Goal: Complete application form: Complete application form

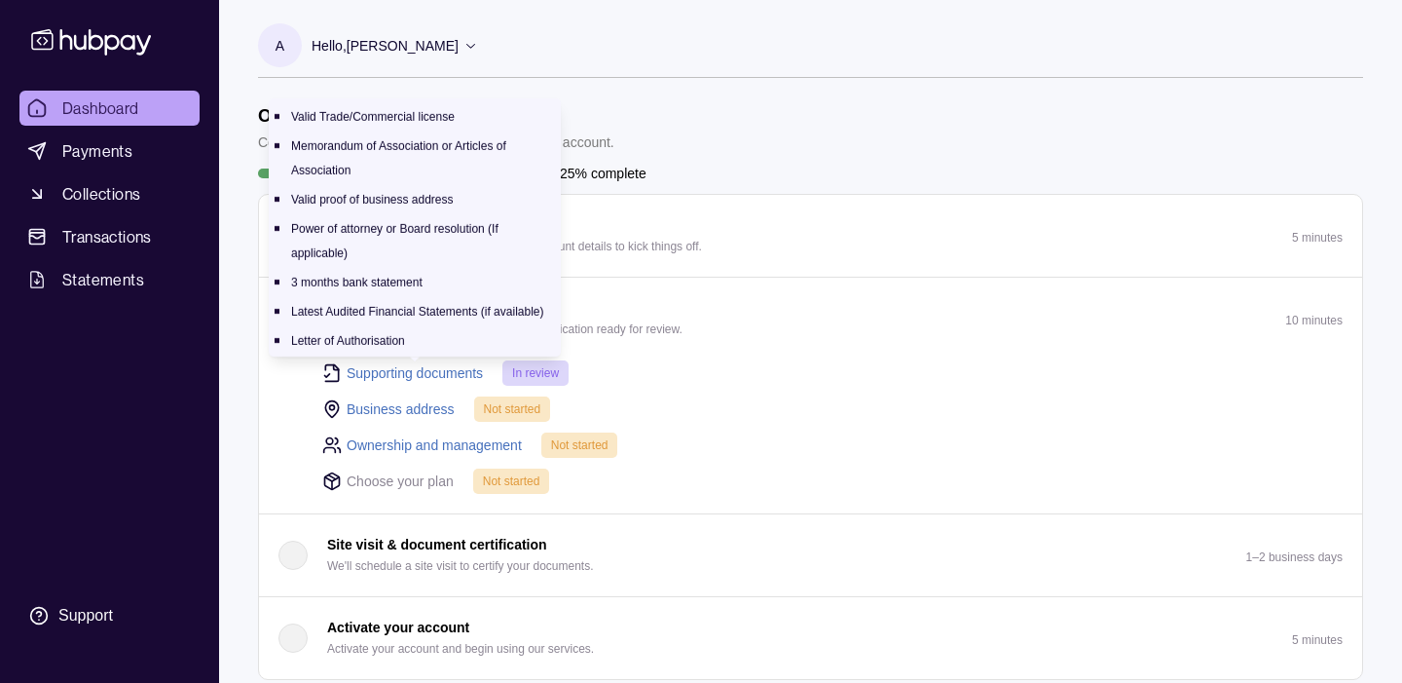
click at [400, 378] on link "Supporting documents" at bounding box center [415, 372] width 136 height 21
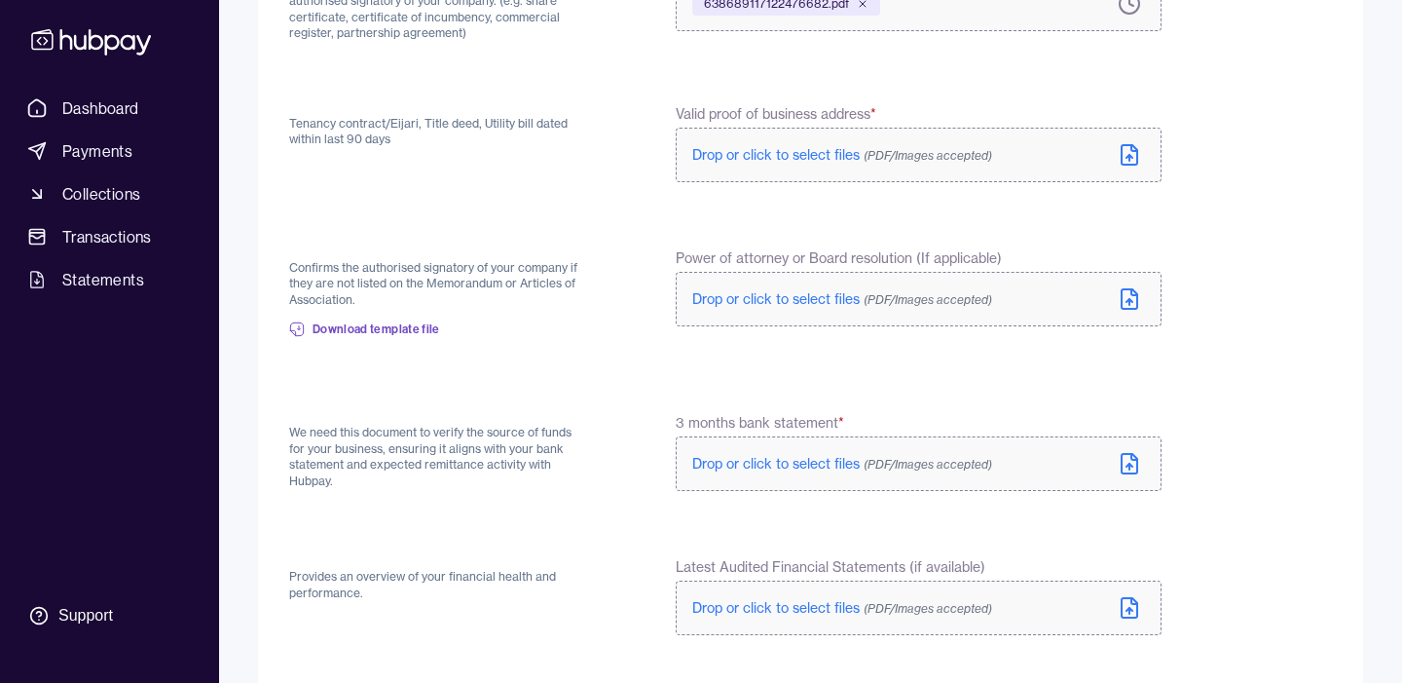
scroll to position [488, 0]
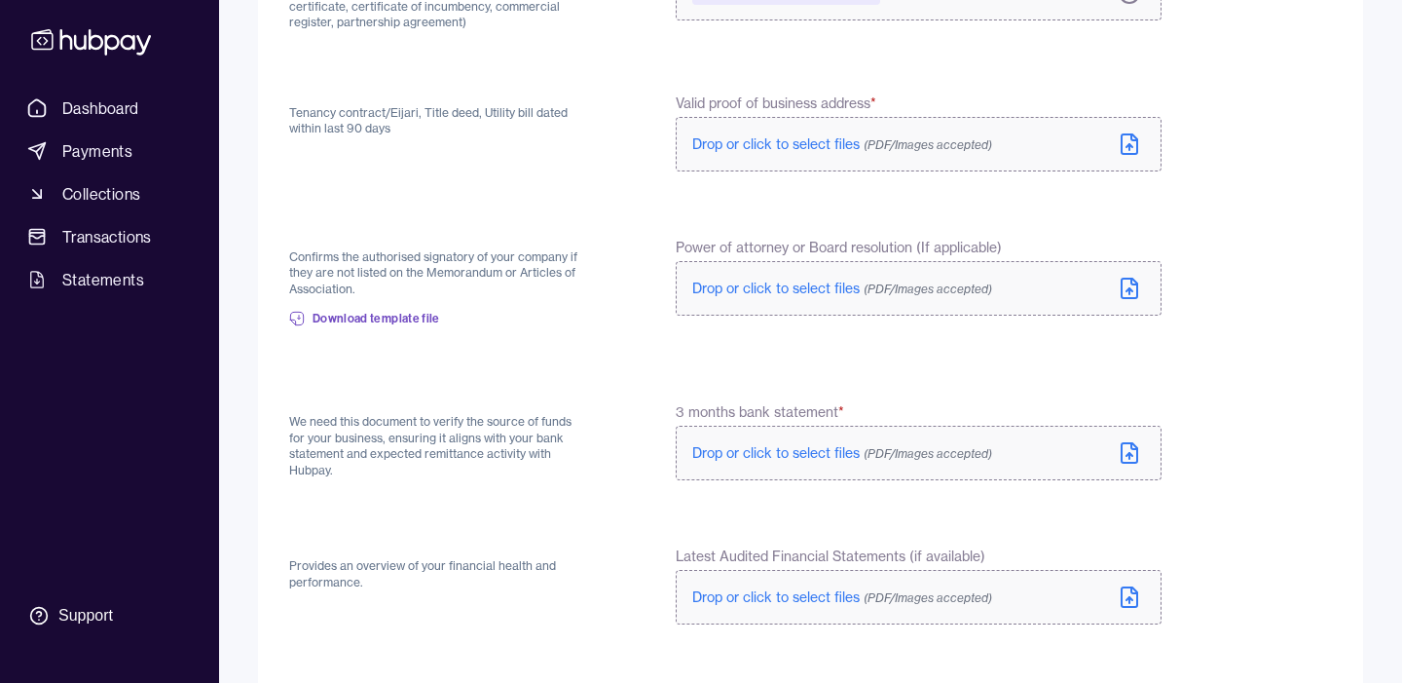
click at [734, 145] on span "Drop or click to select files (PDF/Images accepted)" at bounding box center [842, 144] width 300 height 18
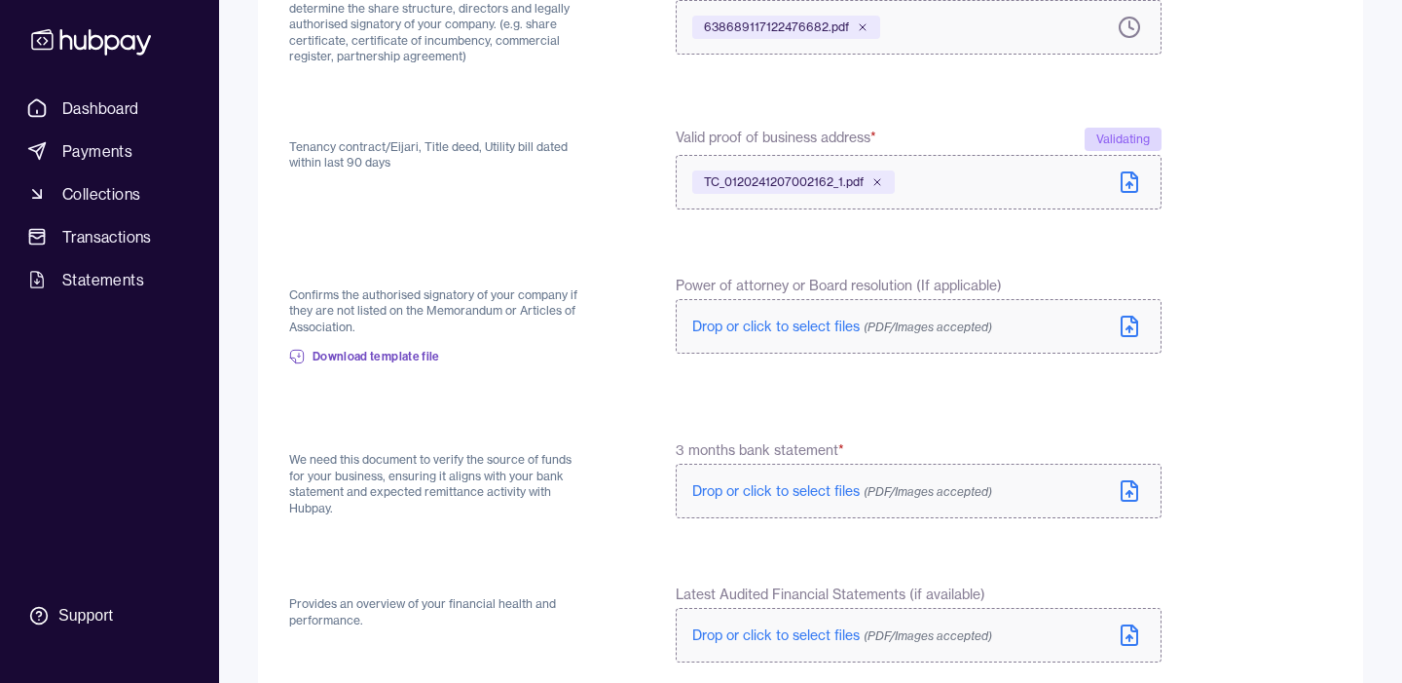
scroll to position [462, 0]
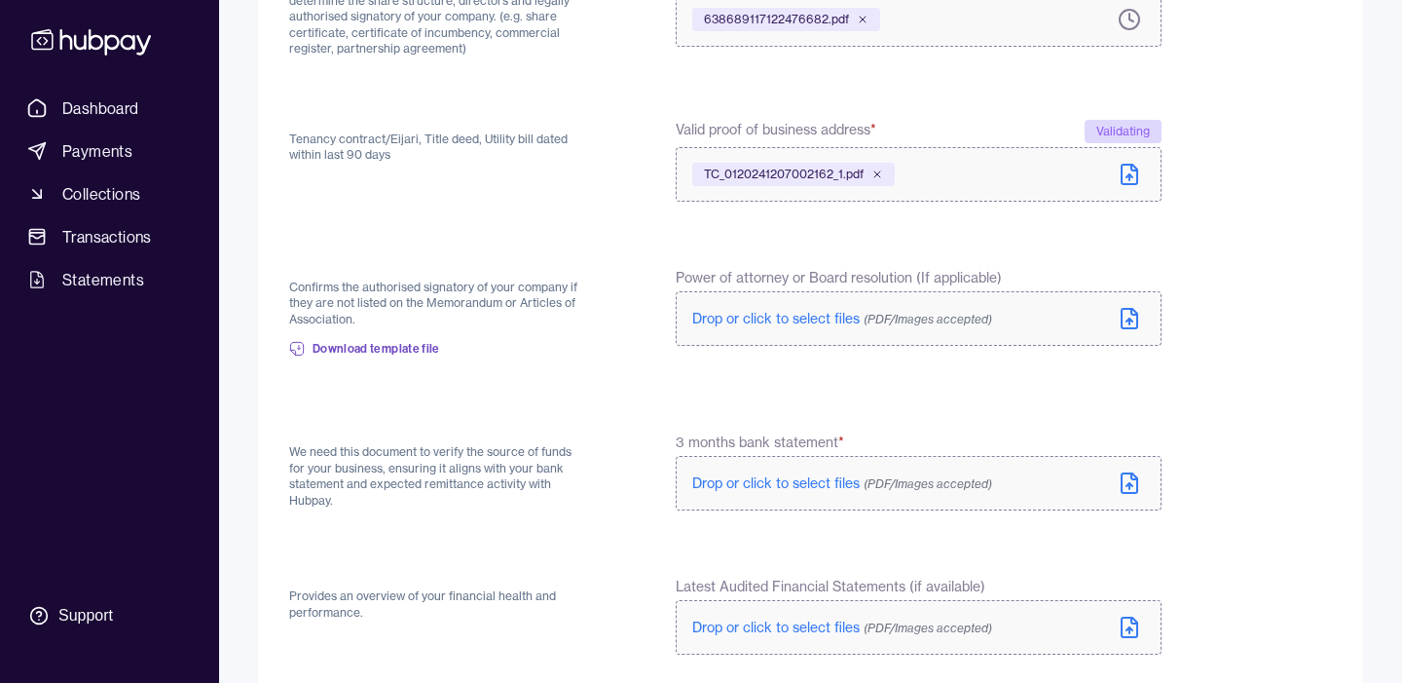
click at [556, 303] on p "Confirms the authorised signatory of your company if they are not listed on the…" at bounding box center [435, 303] width 293 height 49
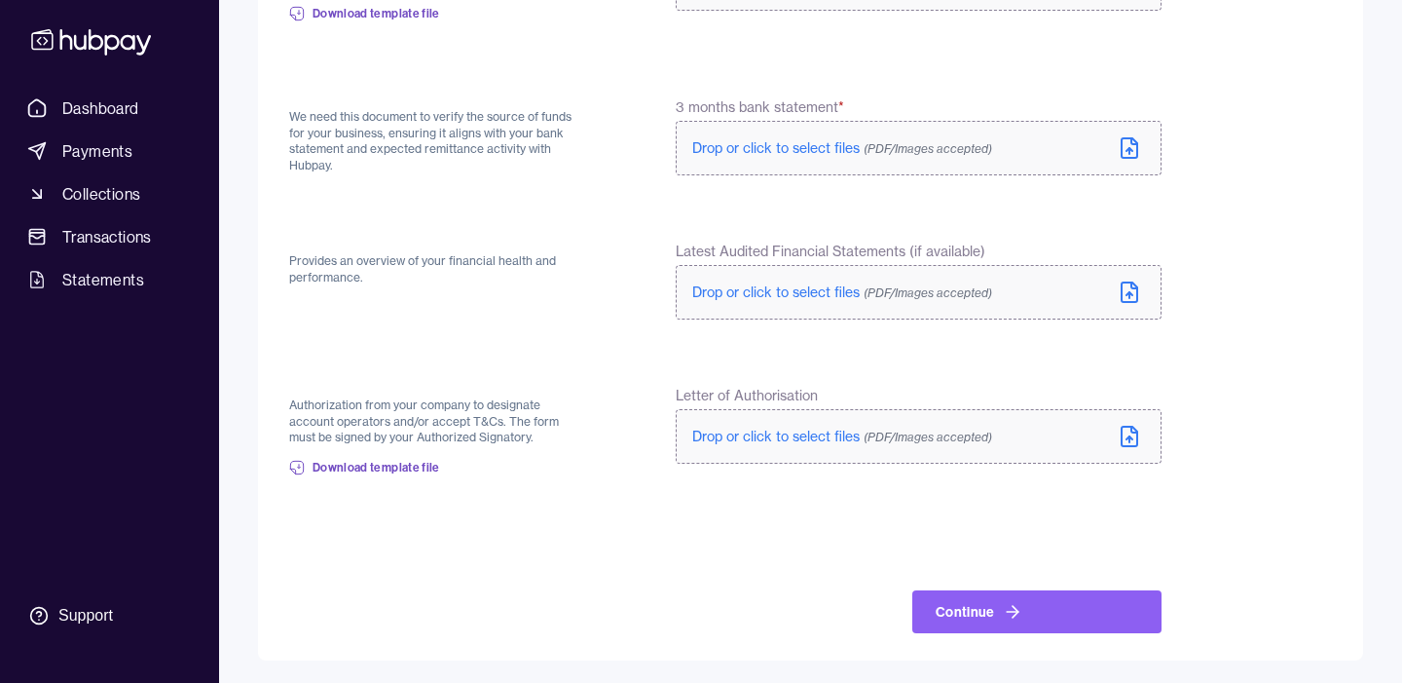
scroll to position [0, 0]
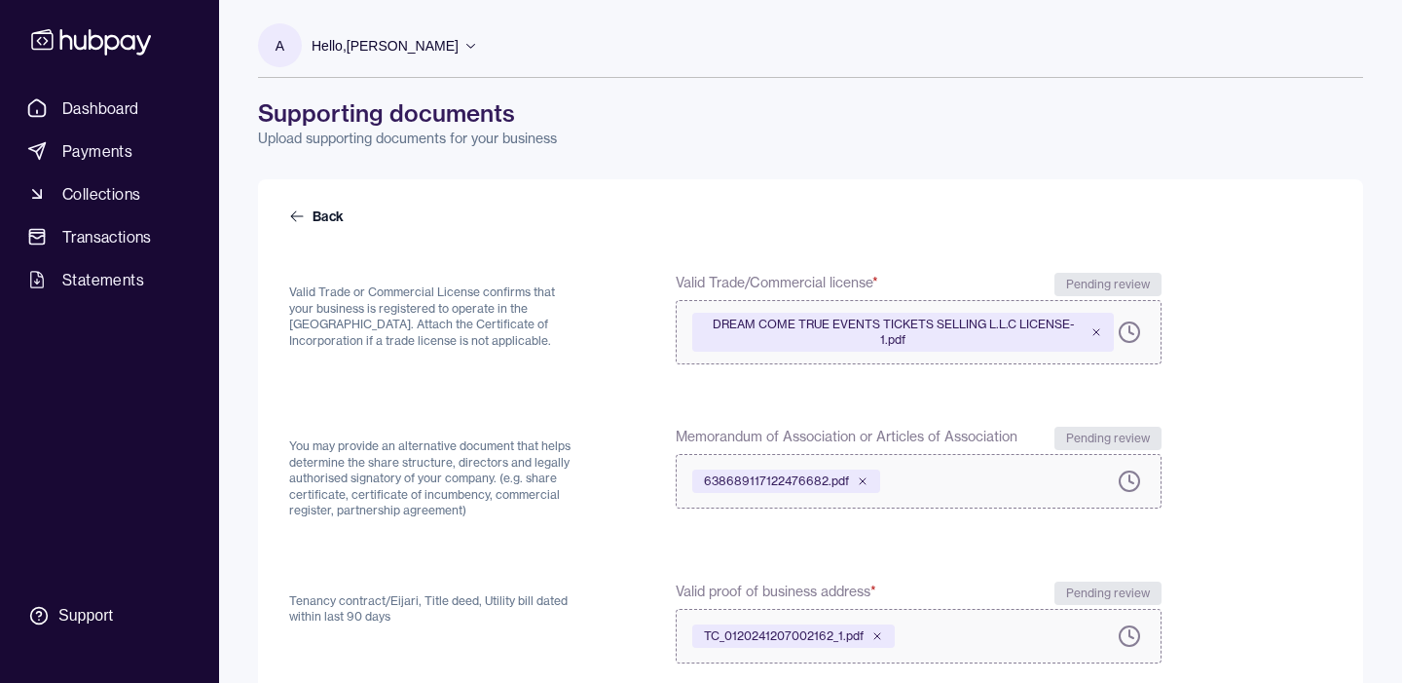
click at [335, 217] on link "Back" at bounding box center [318, 215] width 58 height 19
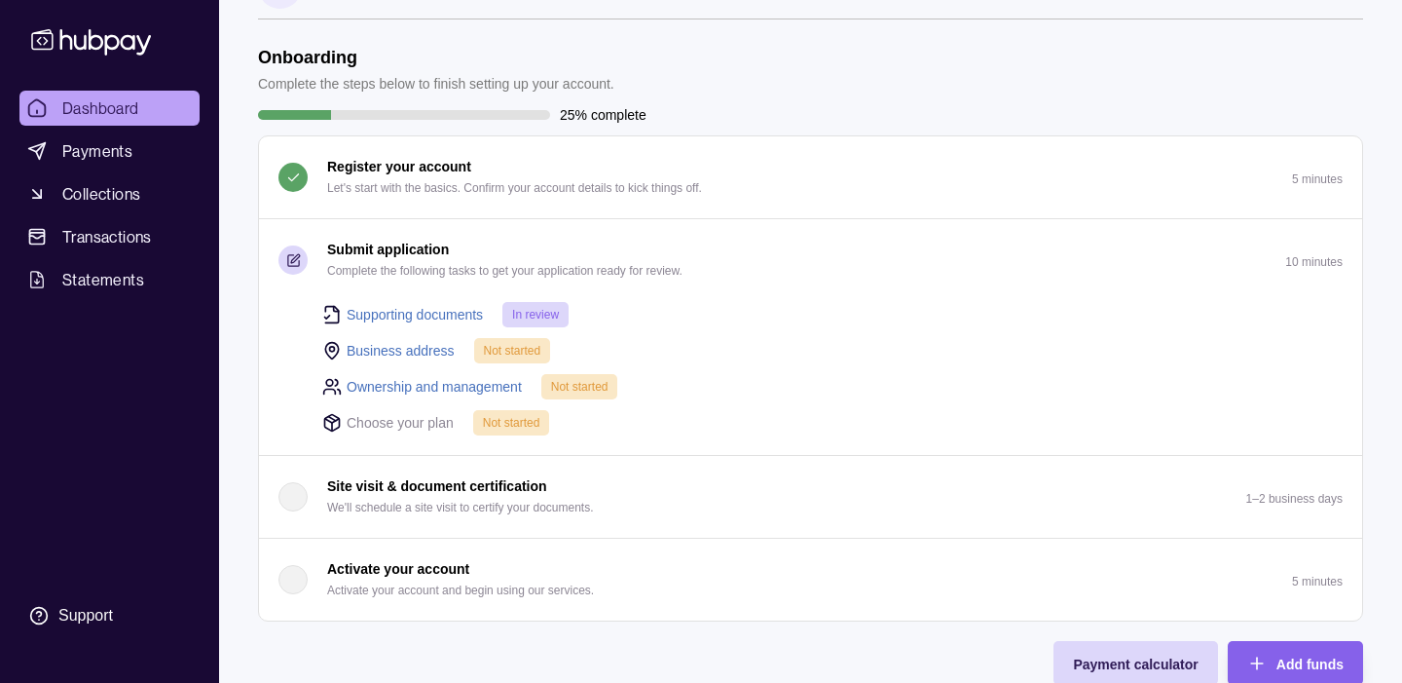
scroll to position [59, 0]
click at [447, 347] on link "Business address" at bounding box center [401, 349] width 108 height 21
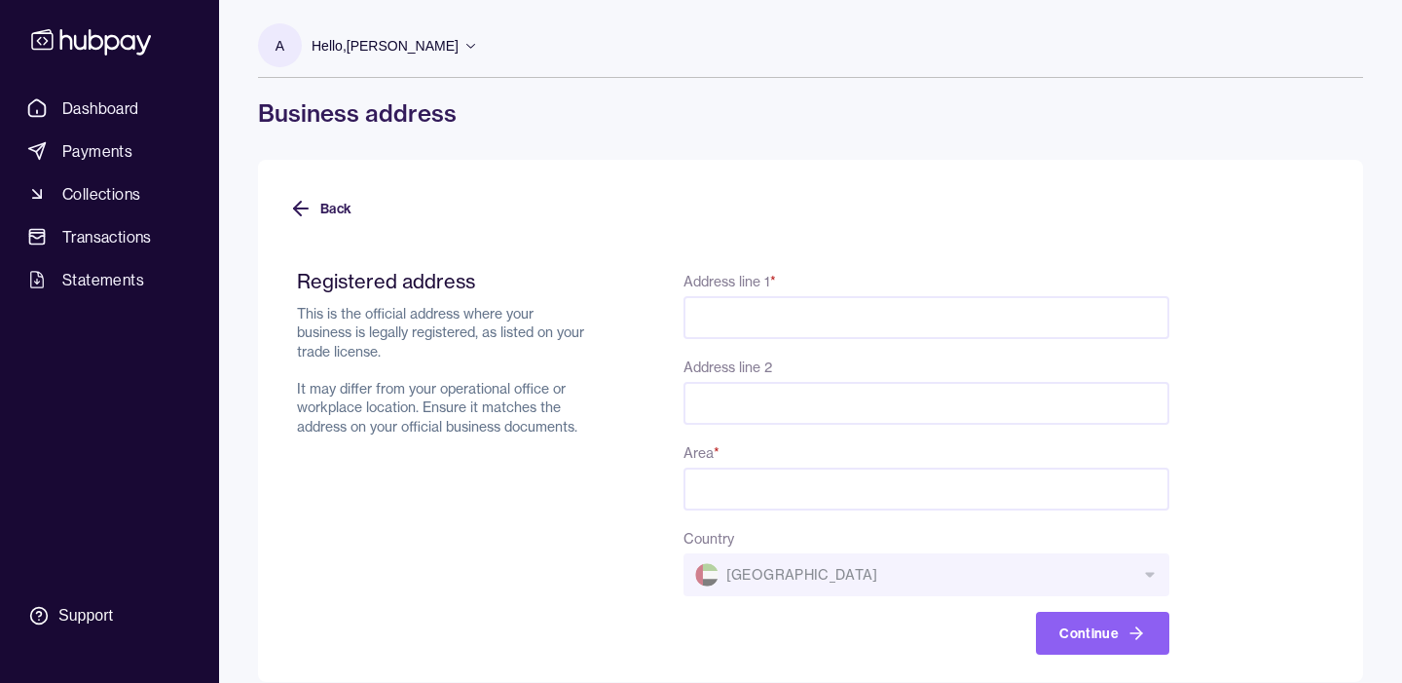
scroll to position [22, 0]
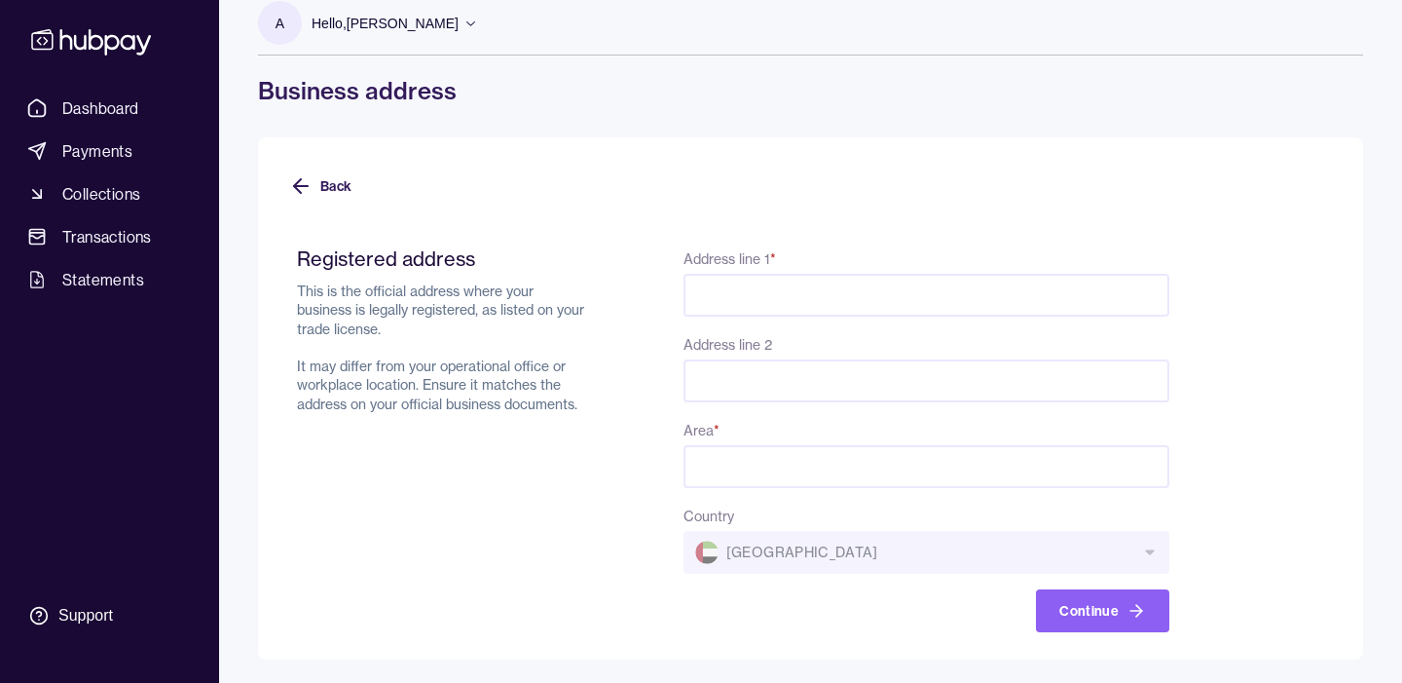
click at [750, 306] on input "Address line 1 *" at bounding box center [927, 295] width 486 height 43
click at [646, 301] on div "Registered address This is the official address where your business is legally …" at bounding box center [733, 439] width 873 height 386
click at [747, 296] on input "Address line 1 *" at bounding box center [927, 295] width 486 height 43
paste input "**********"
type input "**********"
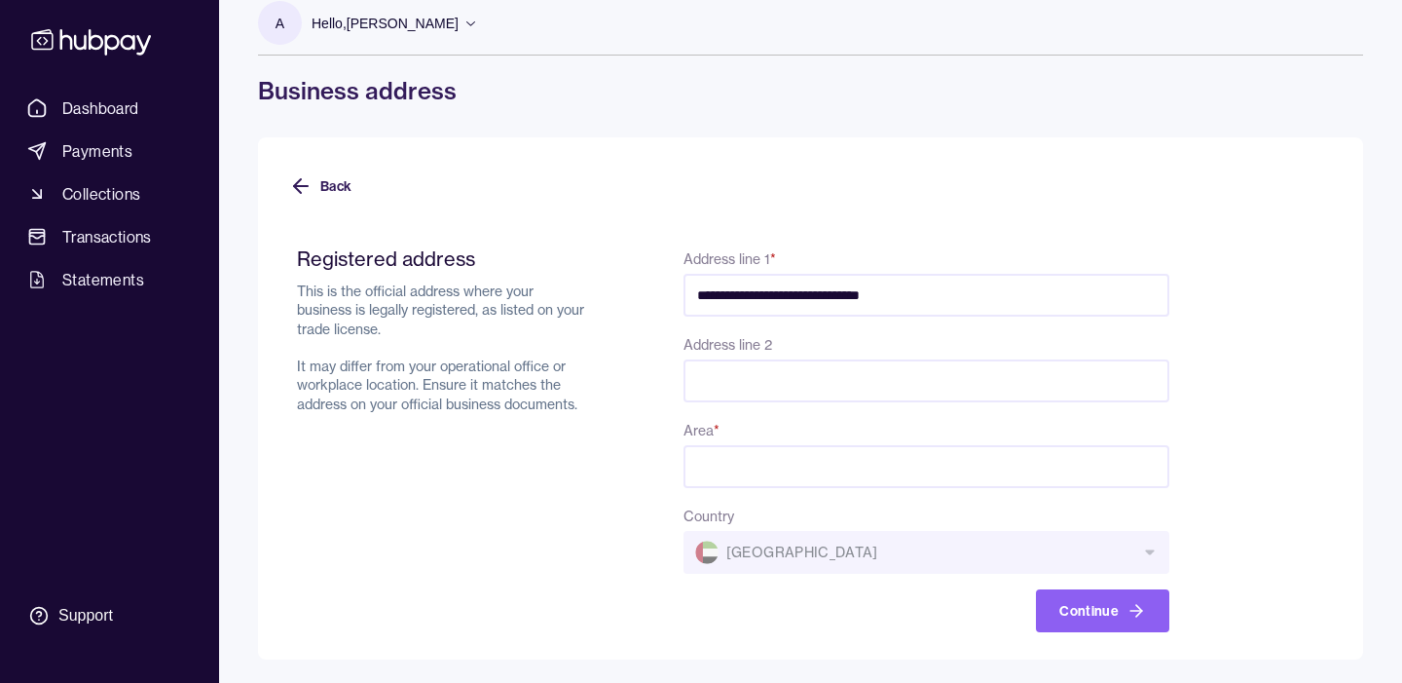
paste input "**********"
type input "**********"
paste input "**********"
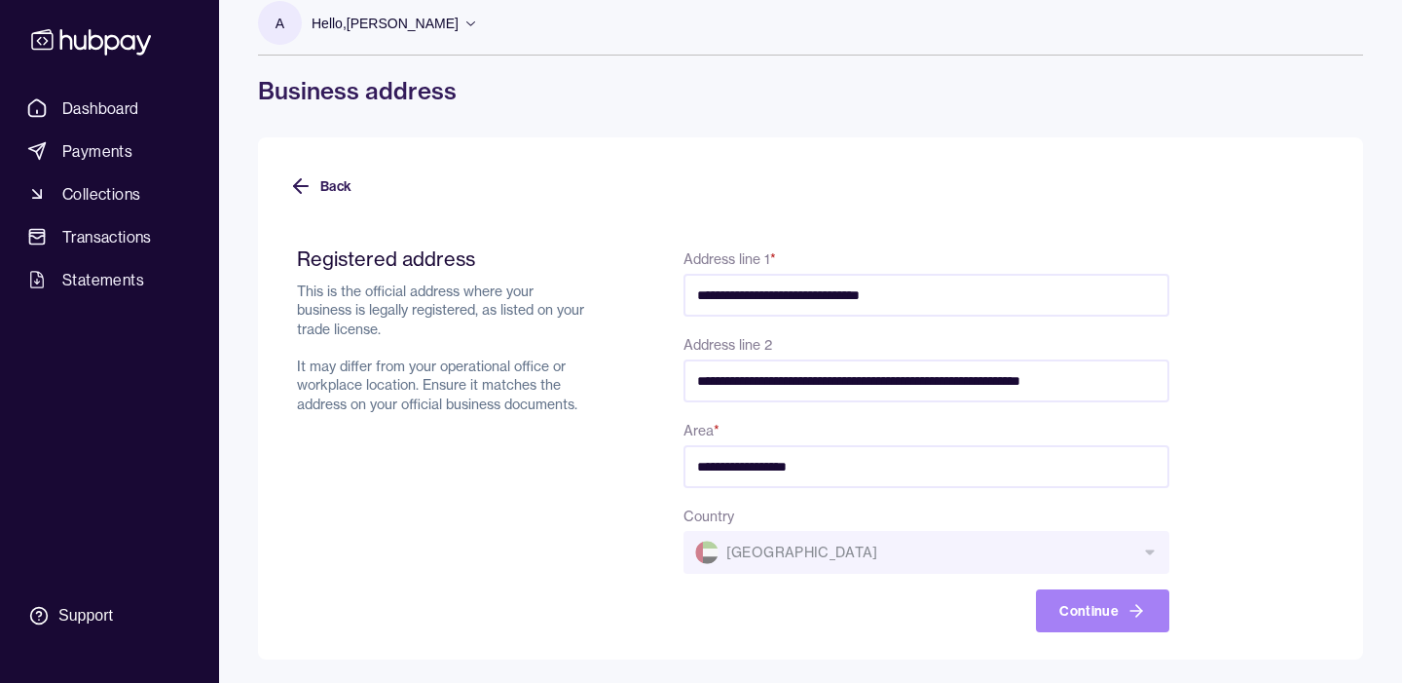
type input "**********"
click at [1082, 615] on button "Continue" at bounding box center [1102, 610] width 133 height 43
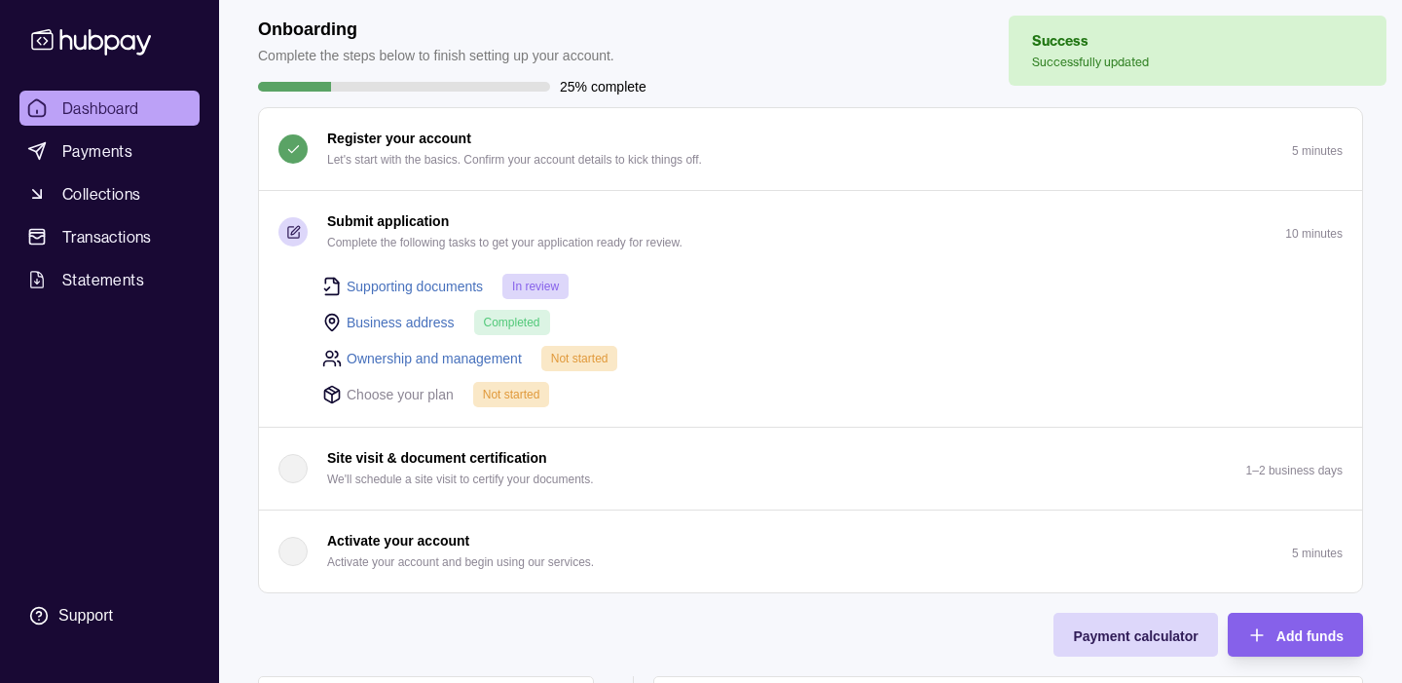
scroll to position [89, 0]
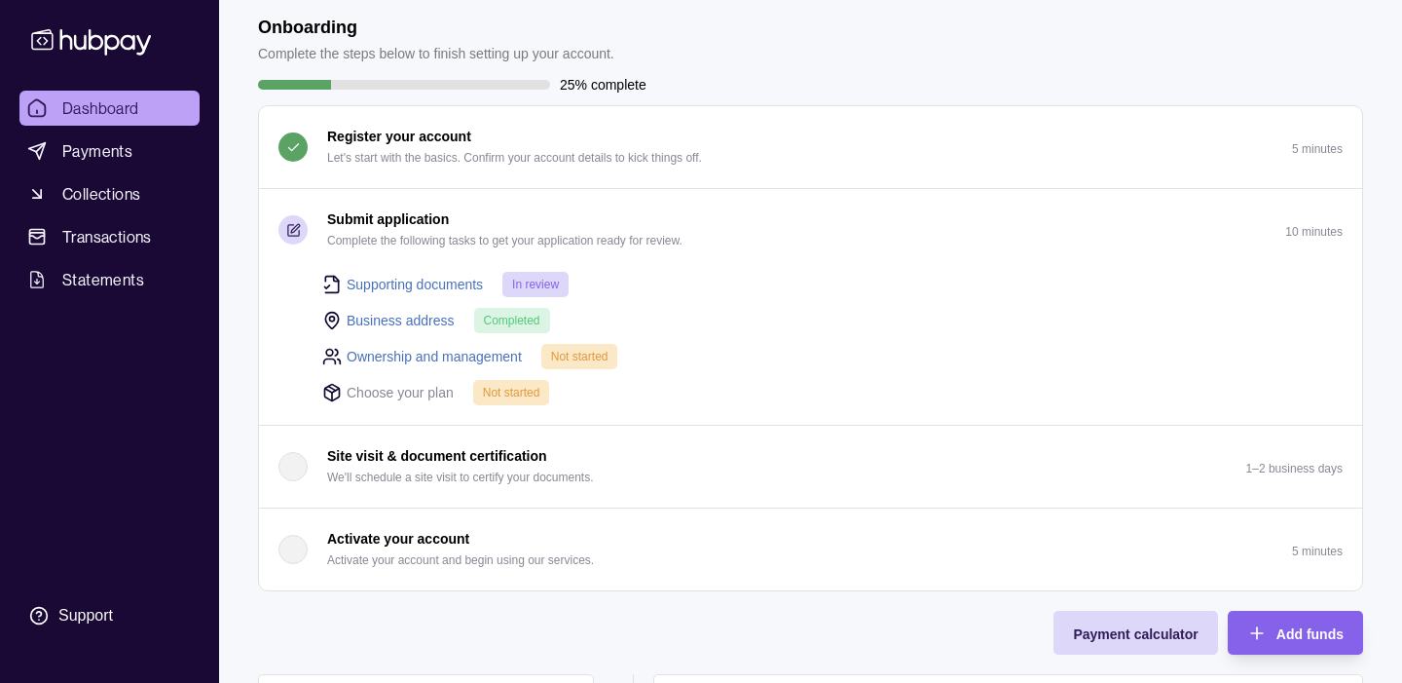
click at [460, 346] on link "Ownership and management" at bounding box center [434, 356] width 175 height 21
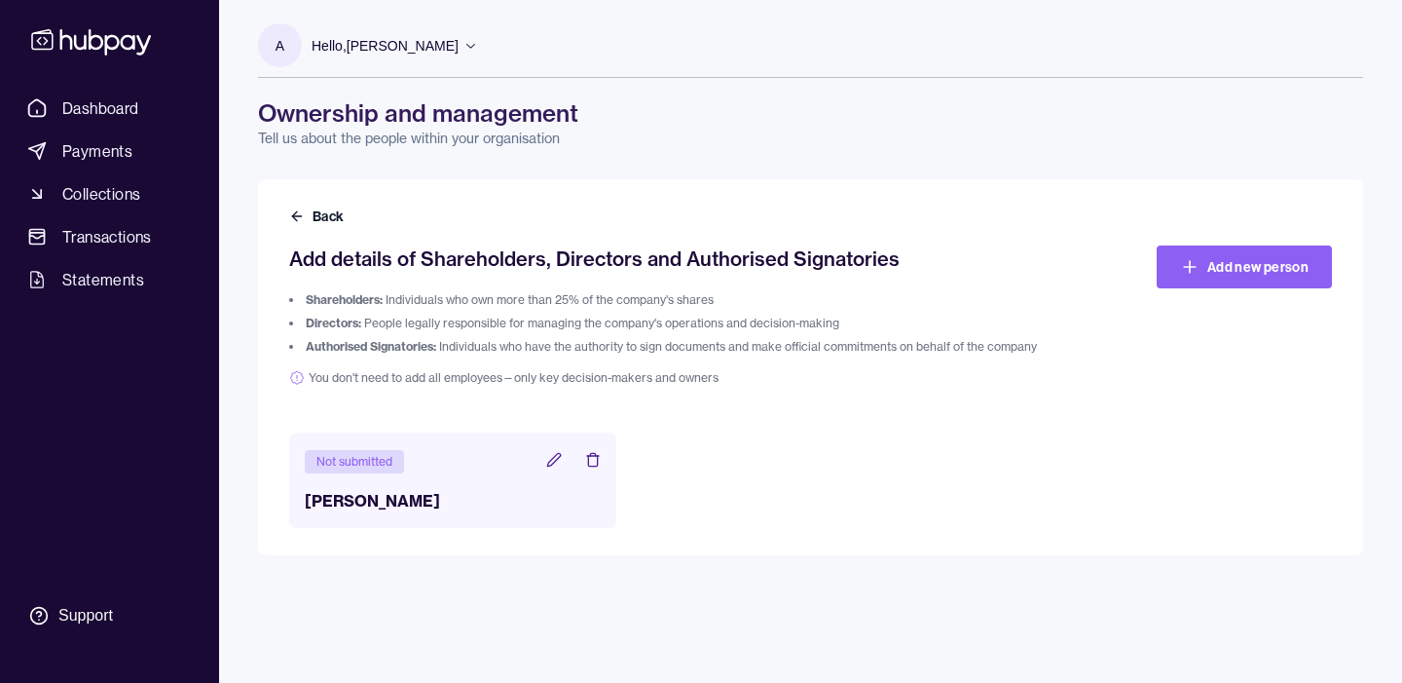
click at [544, 464] on header "Not submitted" at bounding box center [453, 460] width 296 height 25
click at [554, 460] on icon at bounding box center [554, 460] width 16 height 16
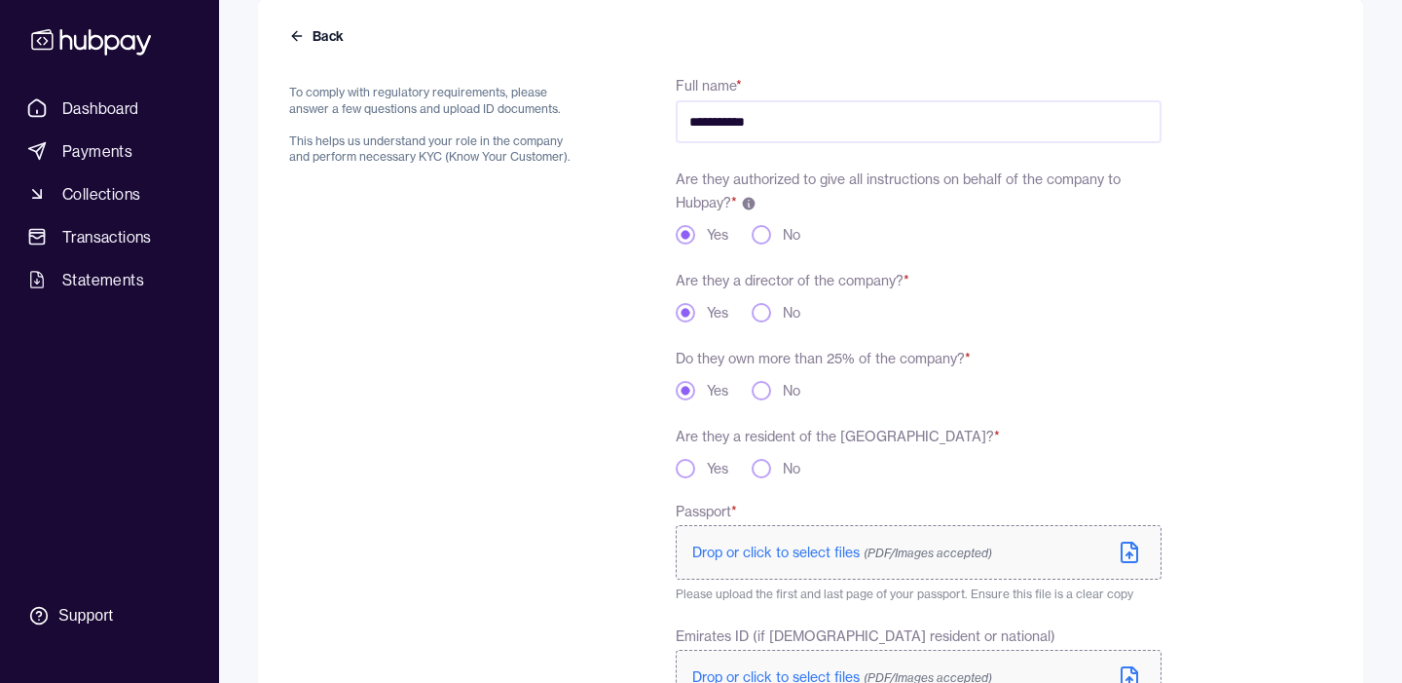
scroll to position [194, 0]
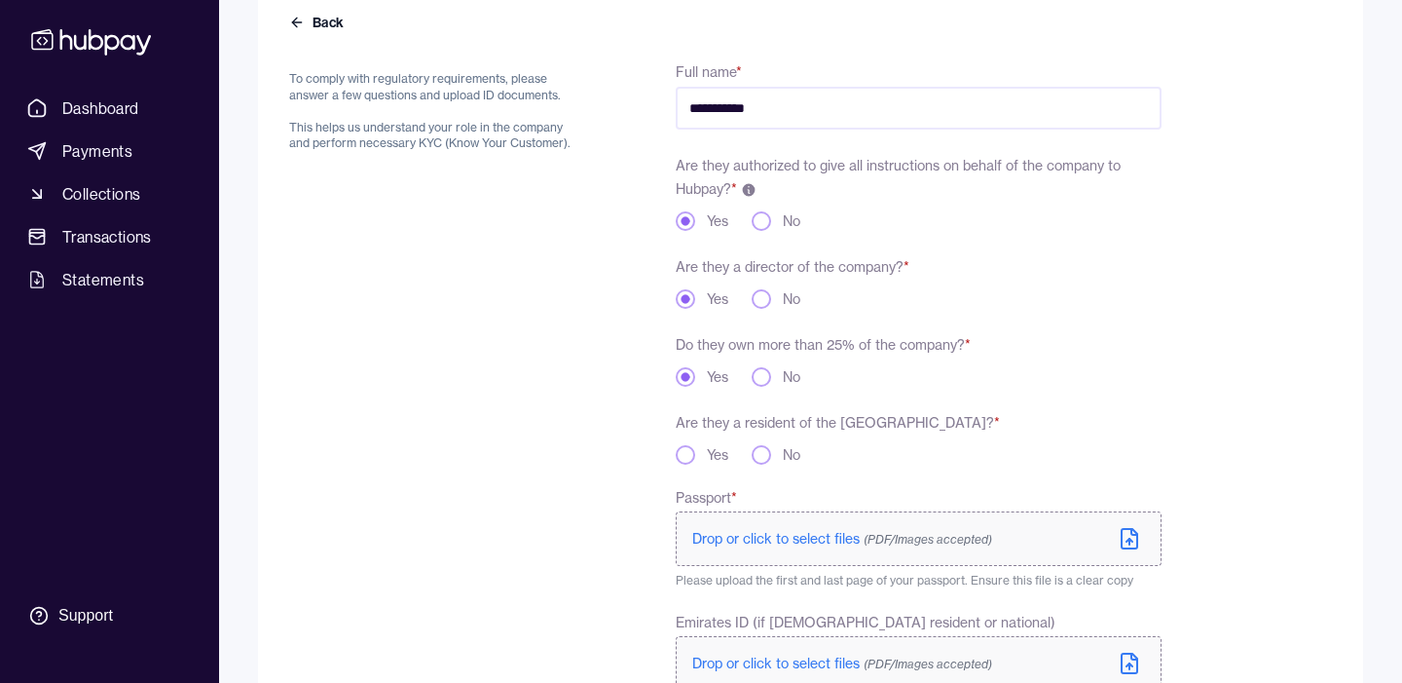
click at [686, 456] on button "Yes" at bounding box center [685, 454] width 19 height 19
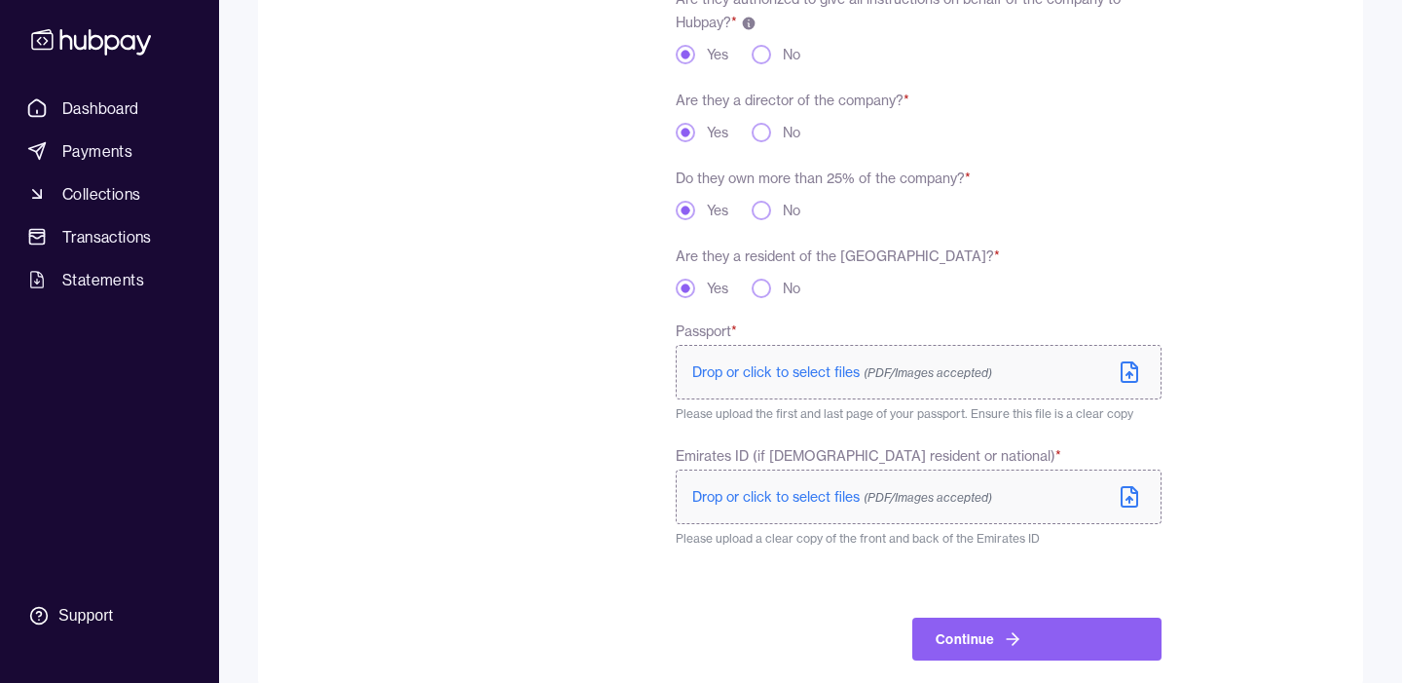
scroll to position [389, 0]
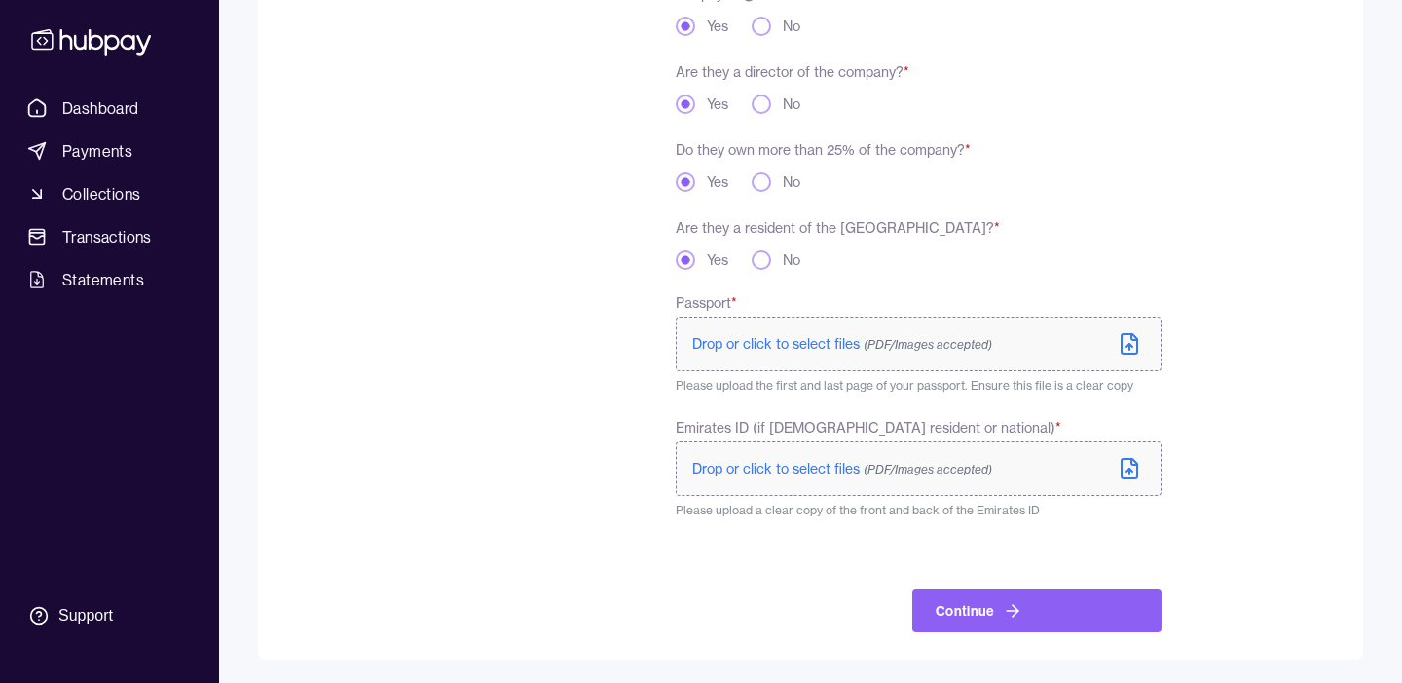
click at [777, 340] on span "Drop or click to select files (PDF/Images accepted)" at bounding box center [842, 344] width 300 height 18
click at [811, 344] on span "Drop or click to select files (PDF/Images accepted)" at bounding box center [842, 344] width 300 height 18
click at [779, 467] on span "Drop or click to select files (PDF/Images accepted)" at bounding box center [842, 469] width 300 height 18
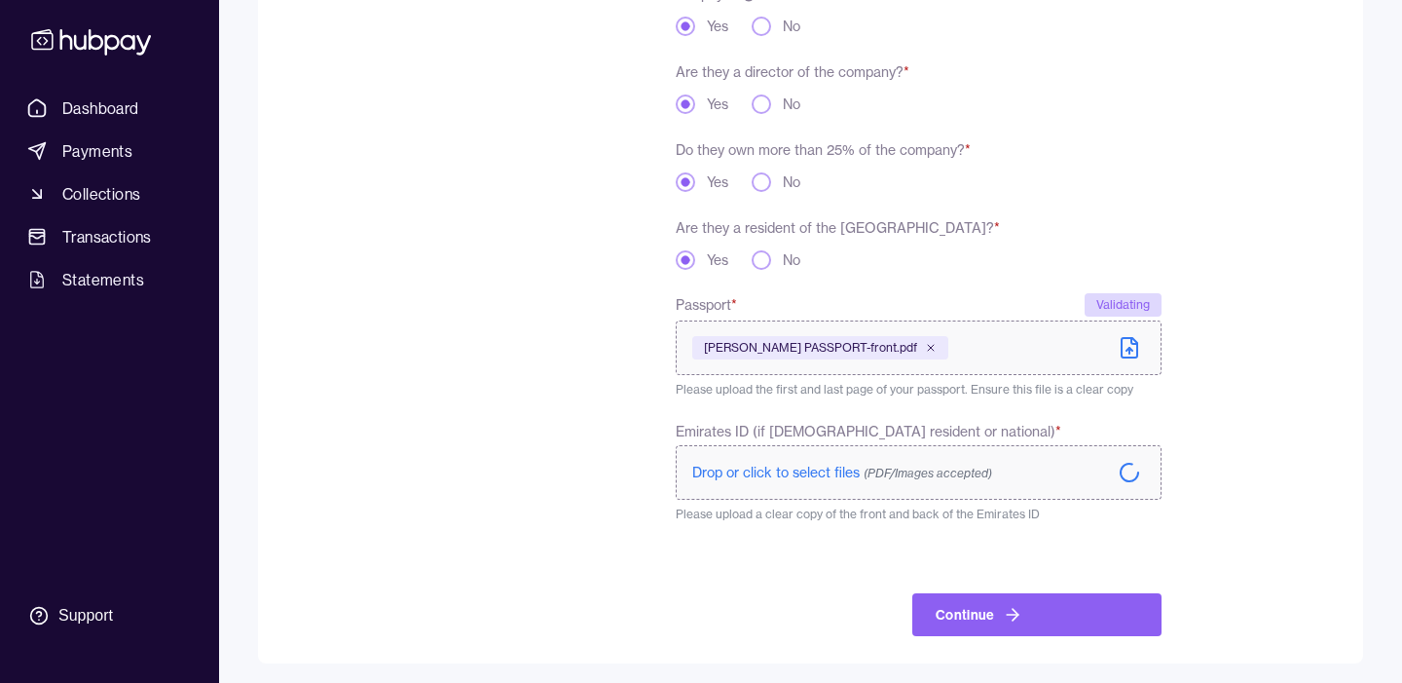
scroll to position [392, 0]
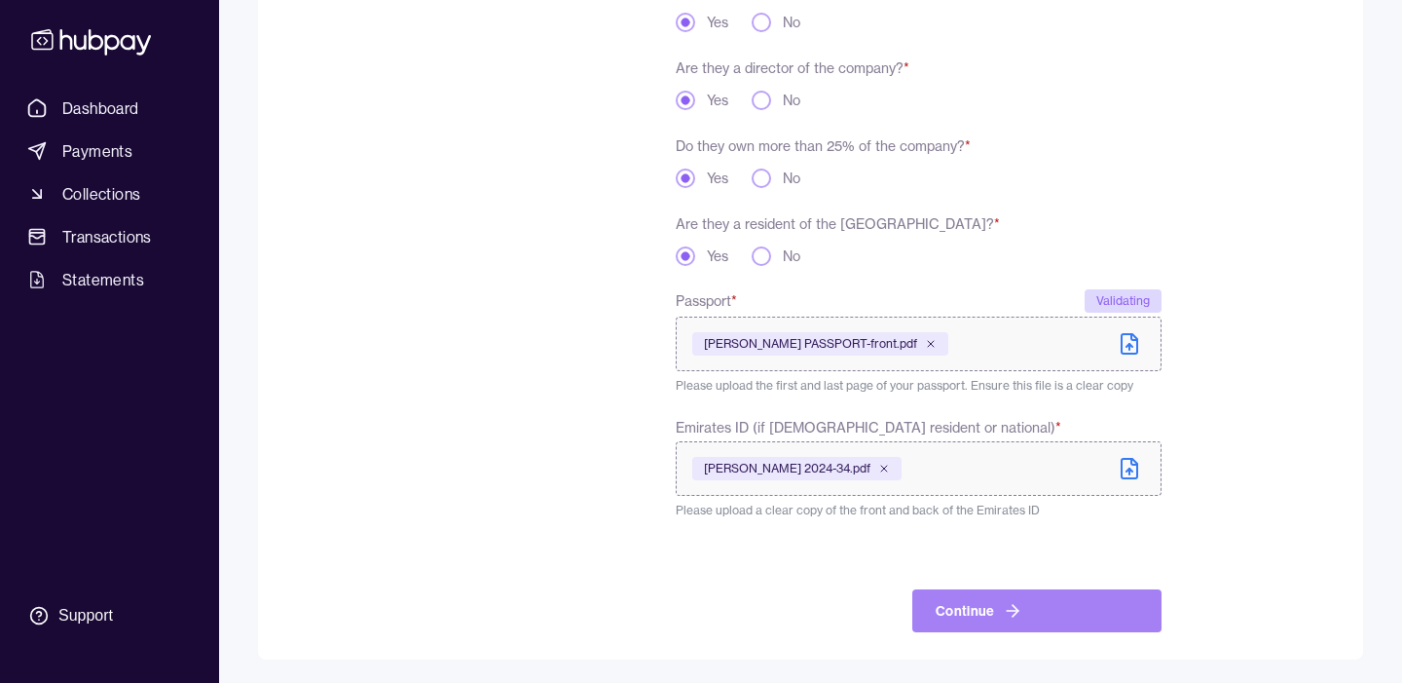
click at [960, 610] on button "Continue" at bounding box center [1037, 610] width 249 height 43
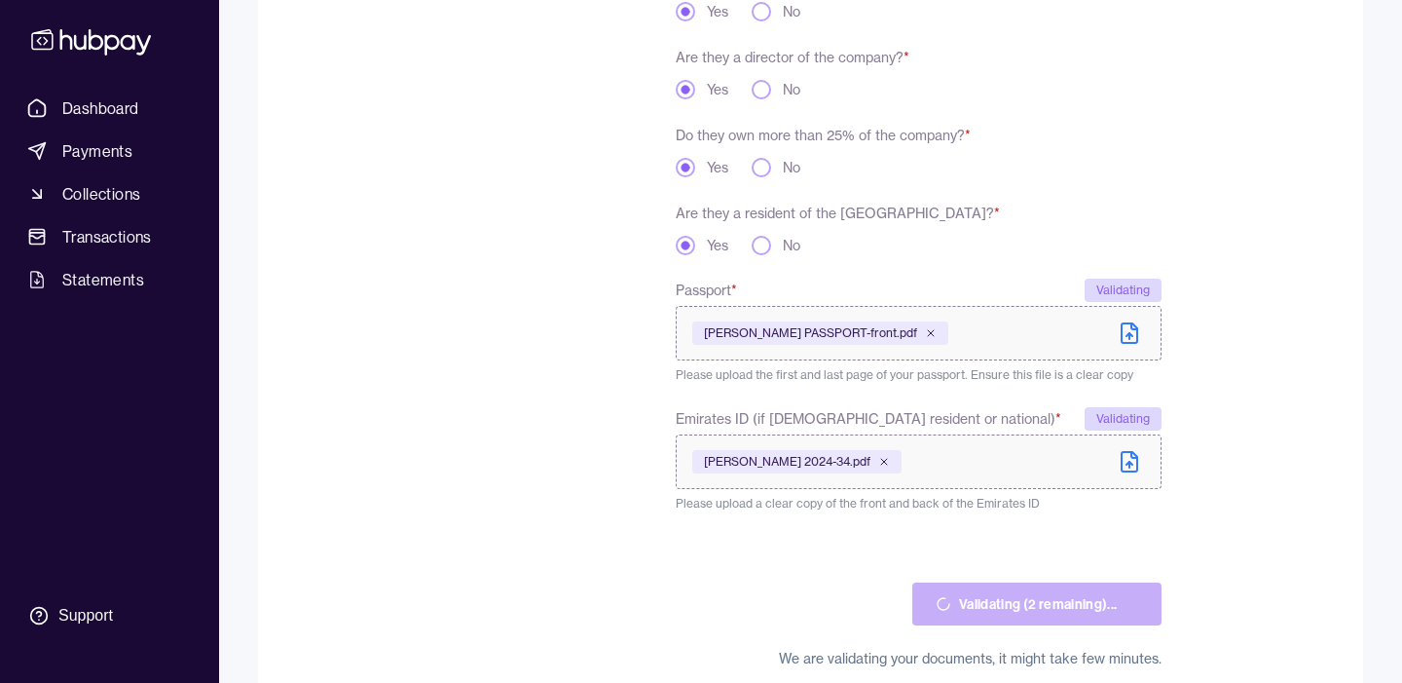
scroll to position [439, 0]
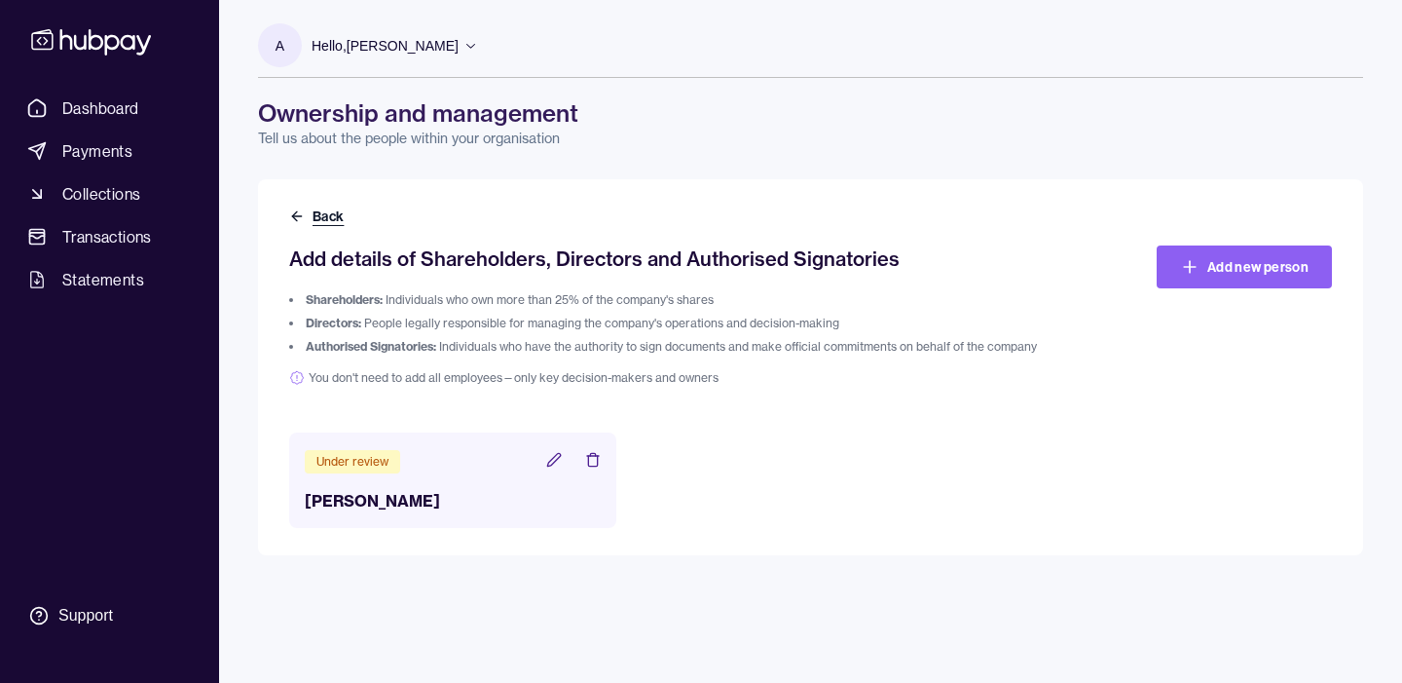
click at [326, 211] on button "Back" at bounding box center [318, 215] width 58 height 19
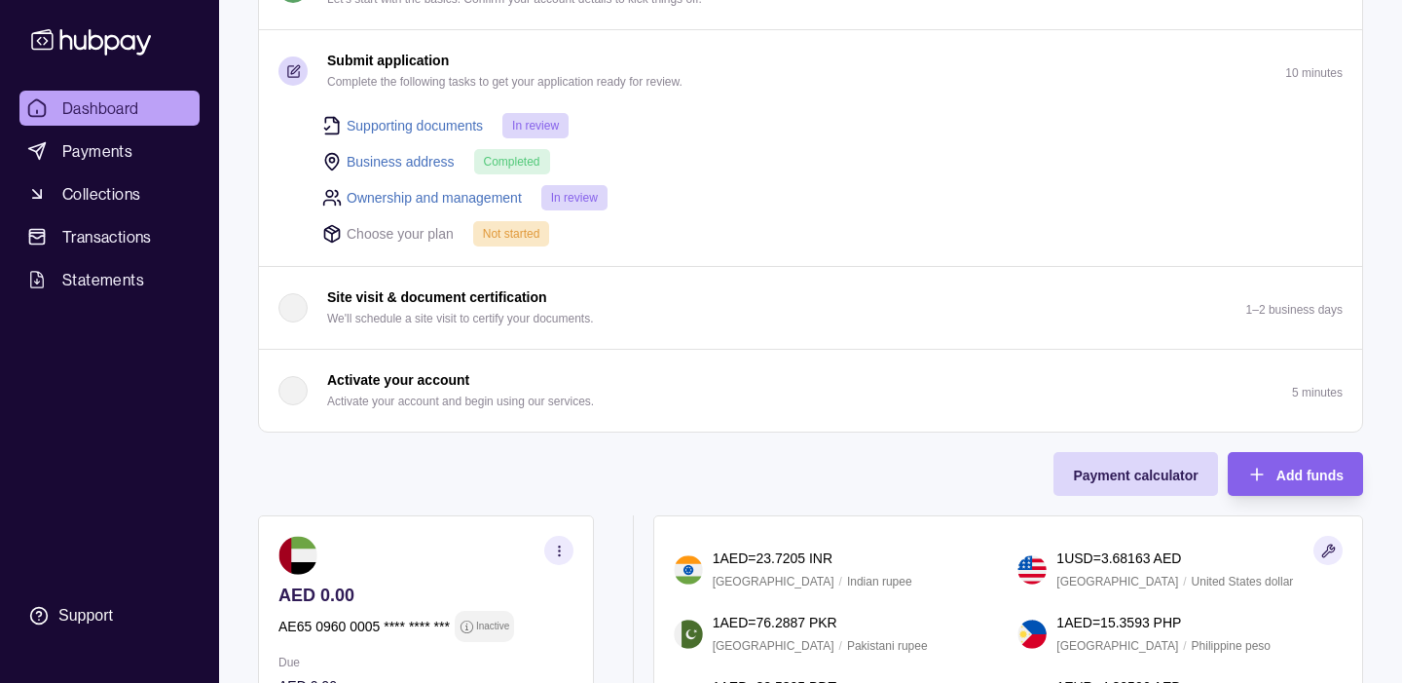
scroll to position [272, 0]
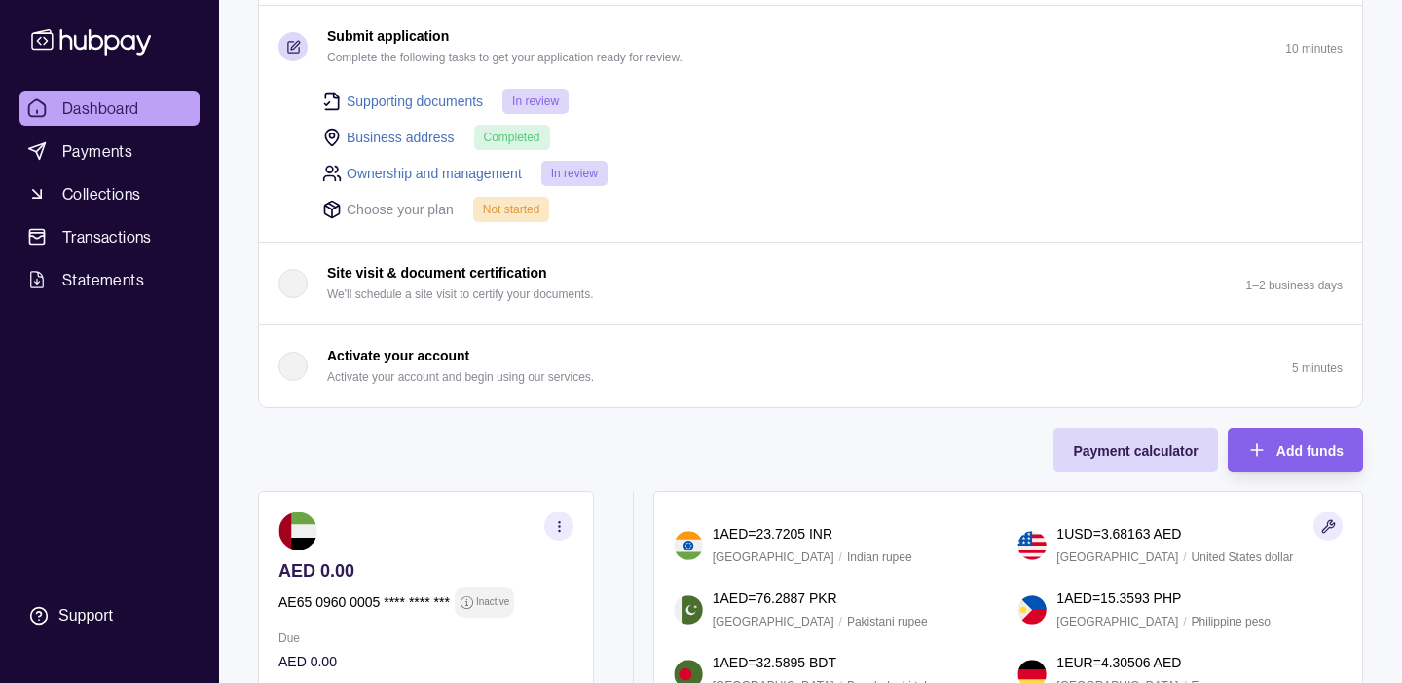
click at [425, 207] on p "Choose your plan" at bounding box center [400, 209] width 107 height 21
click at [434, 106] on link "Supporting documents" at bounding box center [415, 101] width 136 height 21
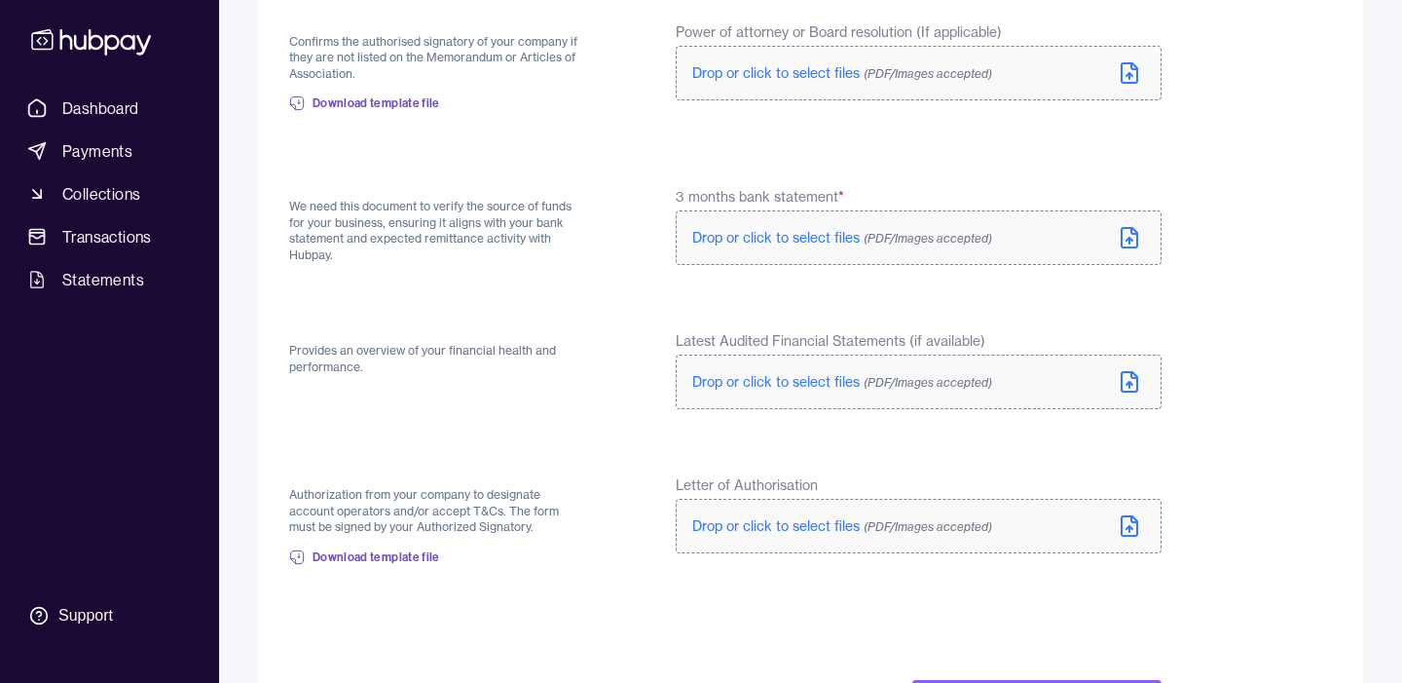
scroll to position [699, 0]
click at [699, 251] on label "Drop or click to select files (PDF/Images accepted)" at bounding box center [919, 241] width 486 height 55
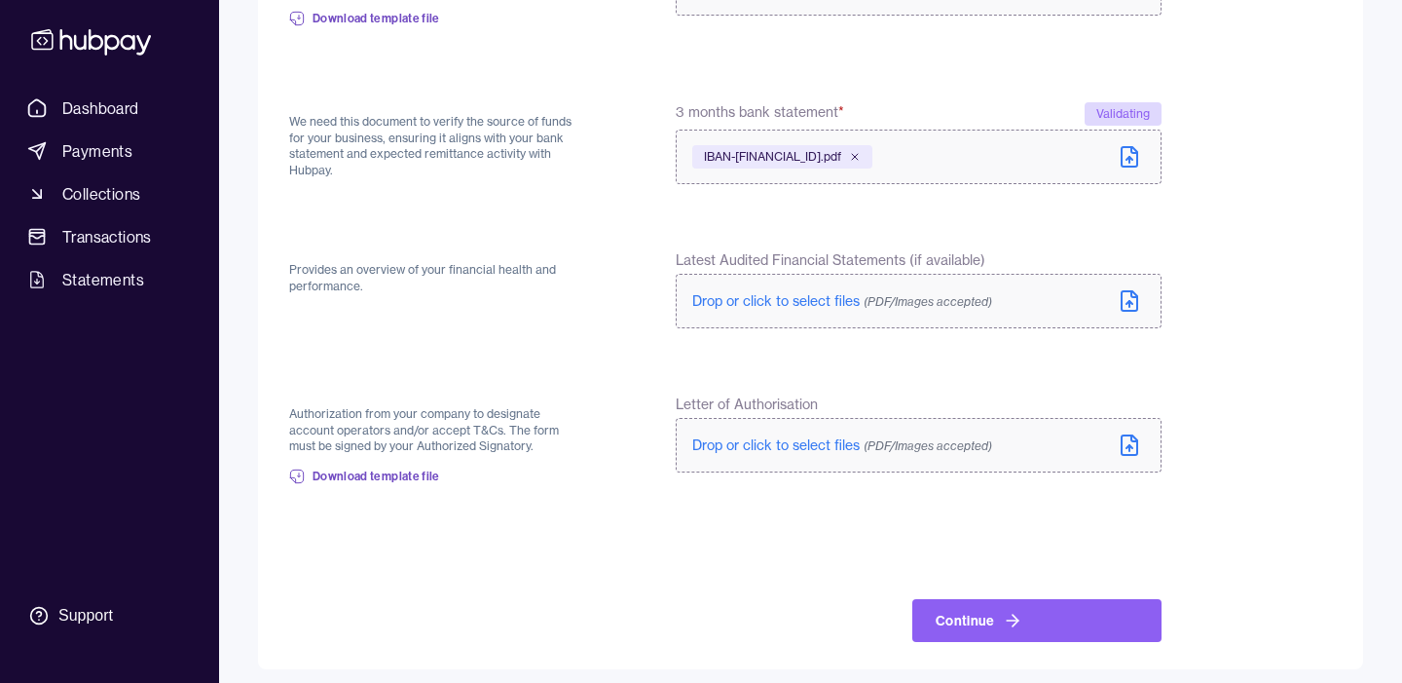
scroll to position [797, 0]
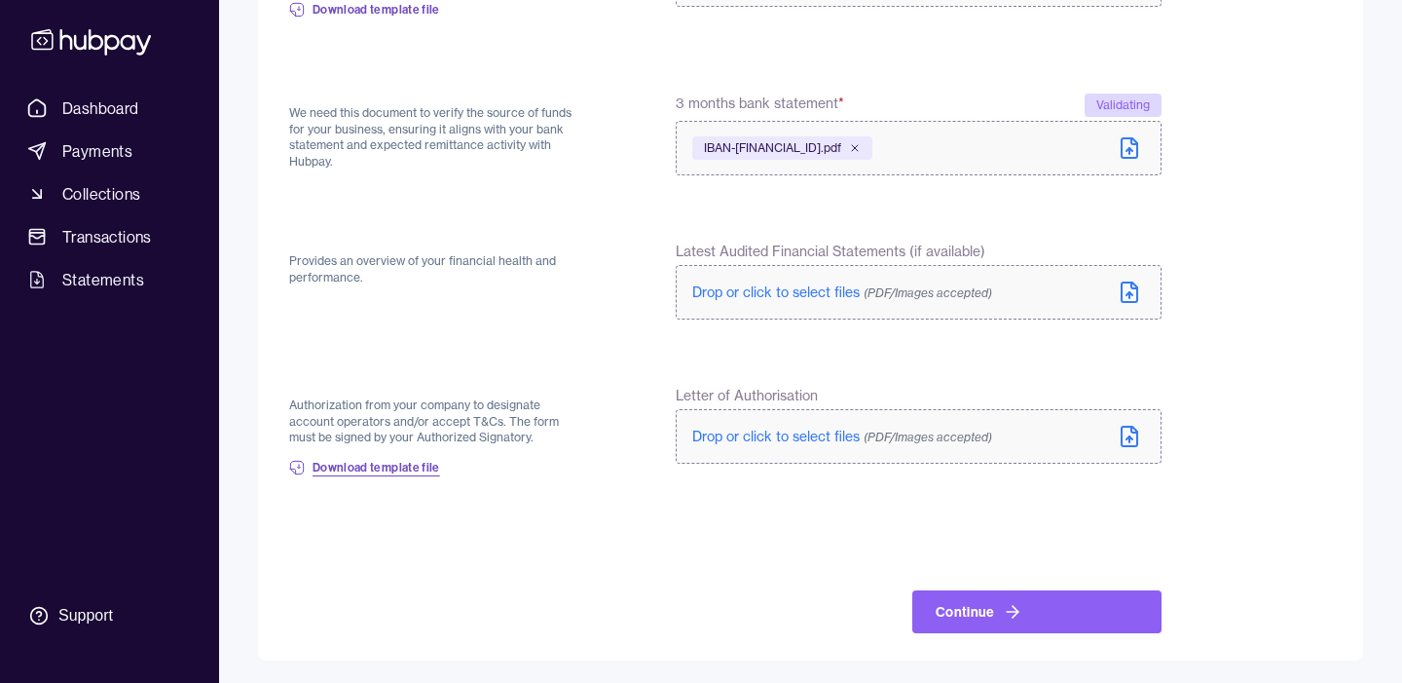
click at [370, 465] on span "Download template file" at bounding box center [377, 468] width 128 height 16
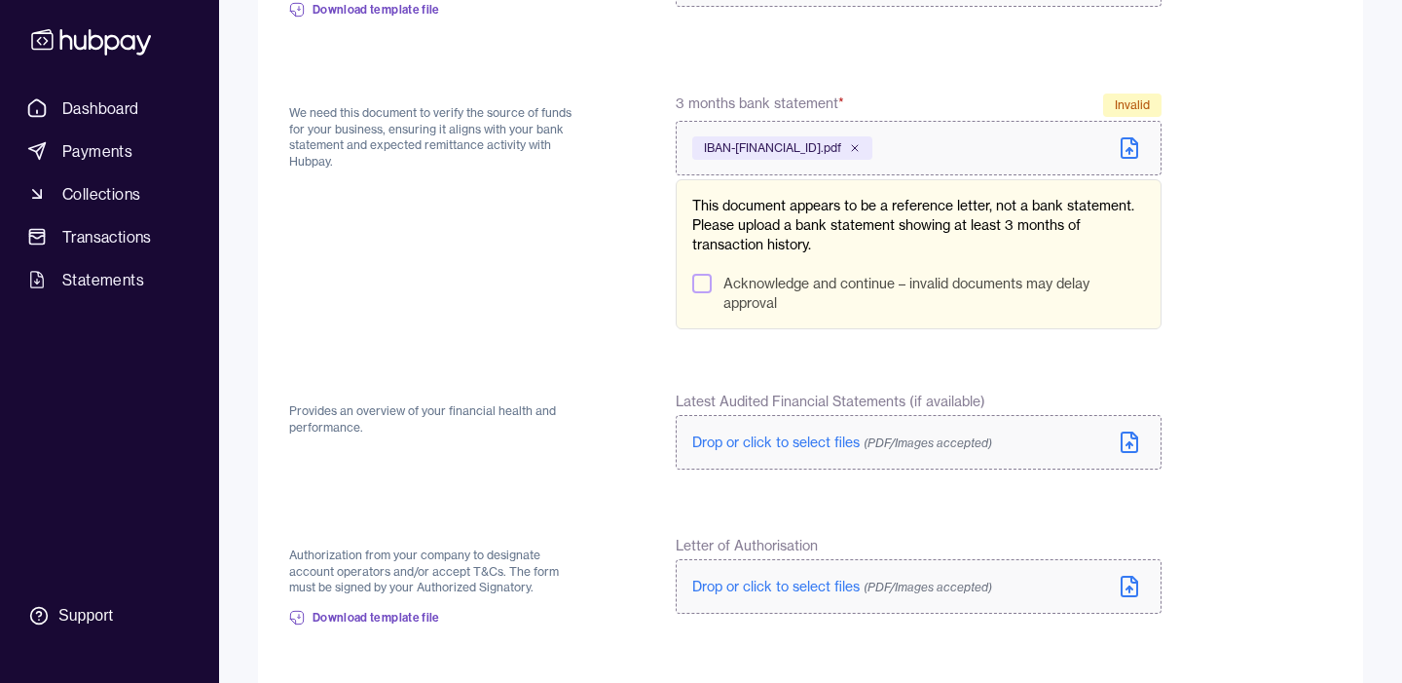
scroll to position [810, 0]
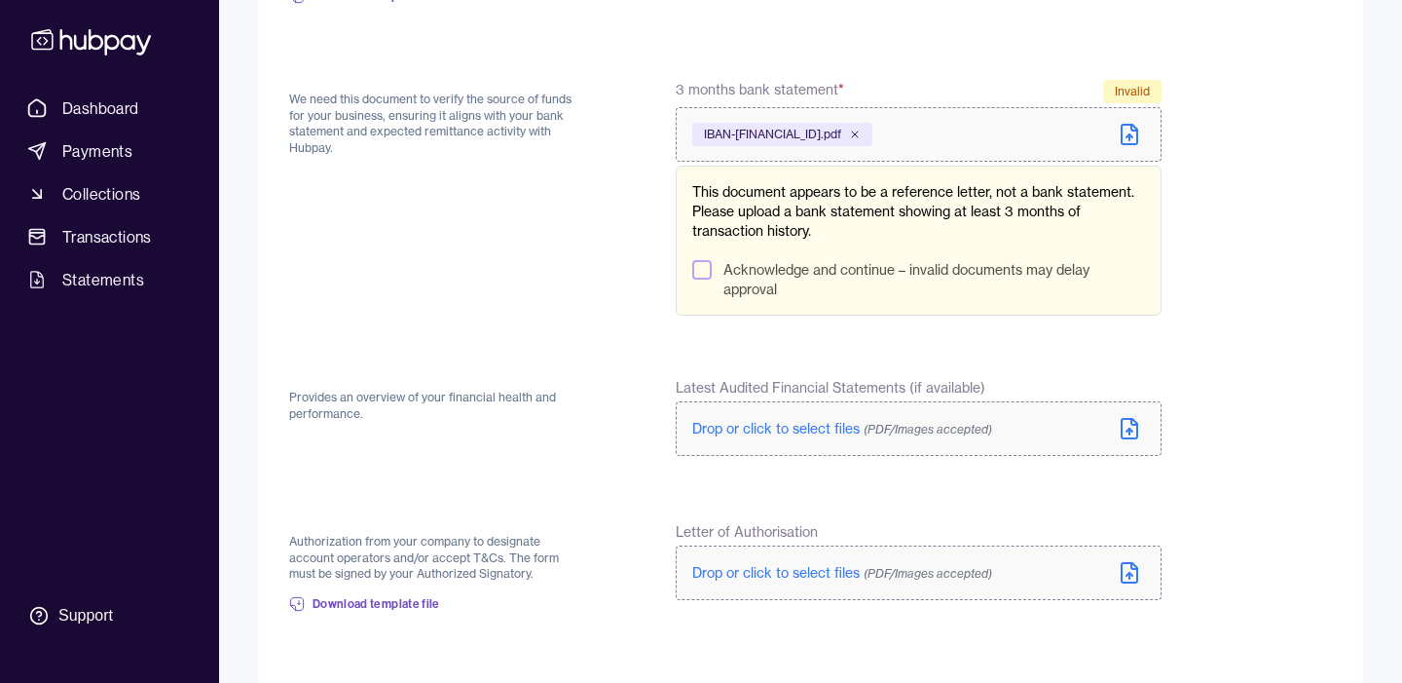
click at [1122, 134] on icon at bounding box center [1130, 134] width 16 height 19
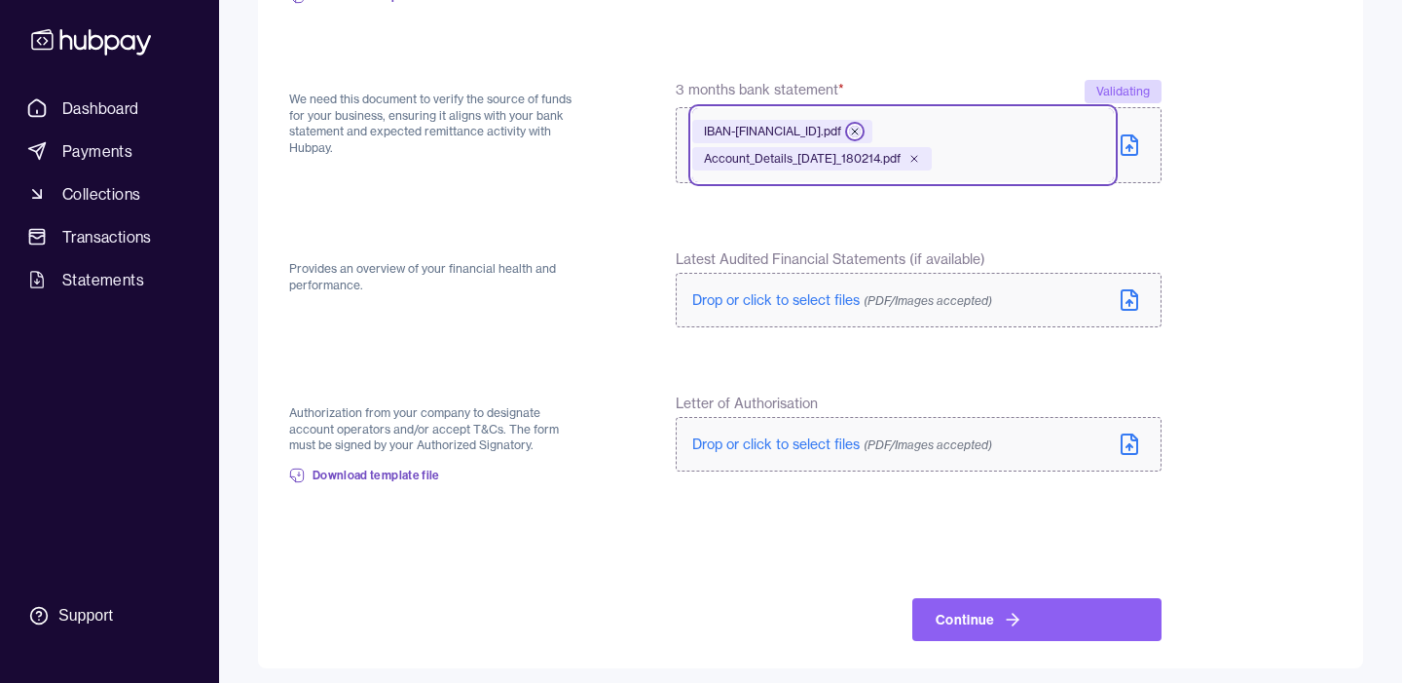
click at [855, 129] on icon at bounding box center [855, 132] width 6 height 6
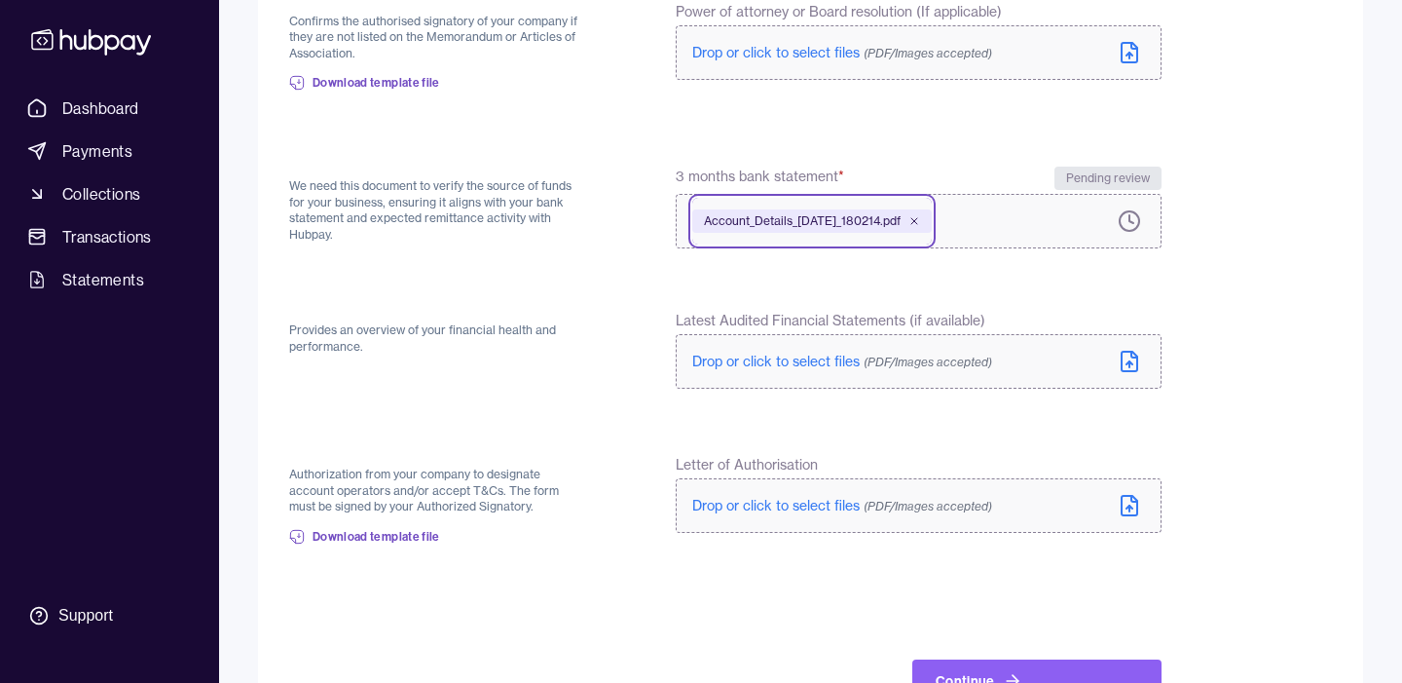
scroll to position [793, 0]
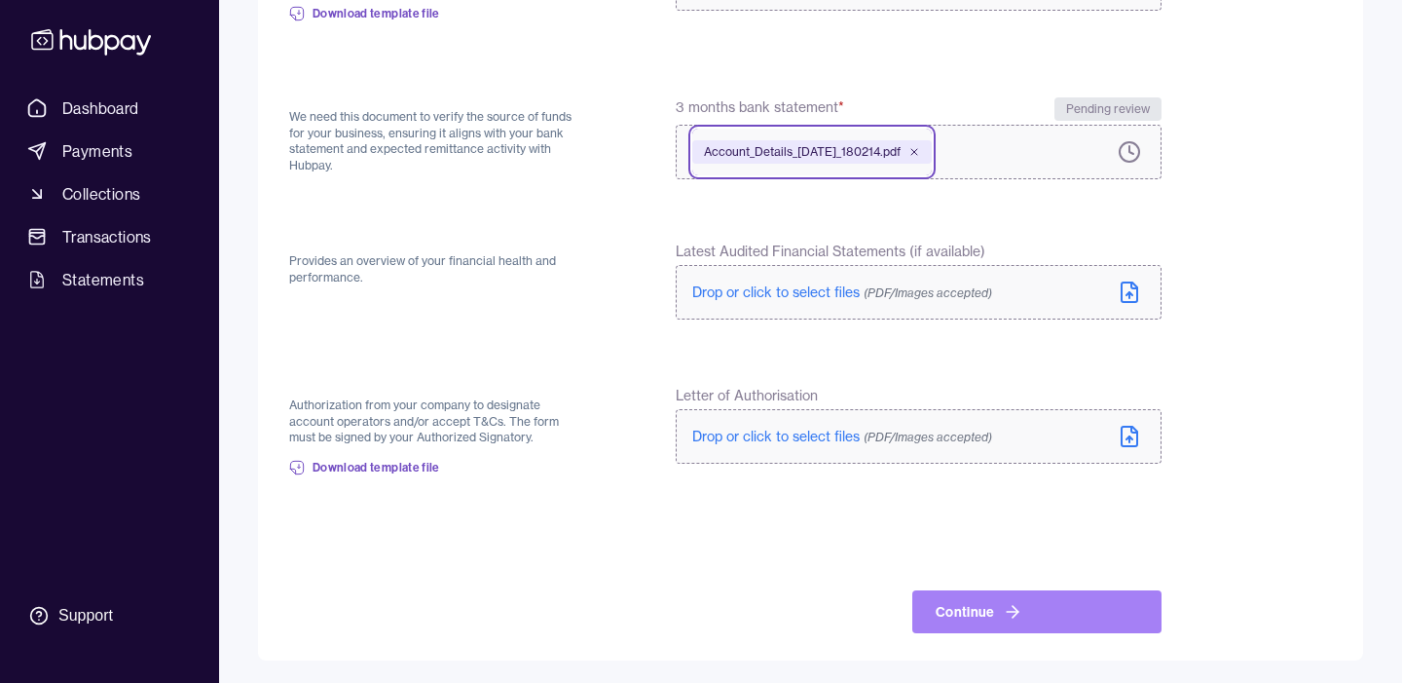
click at [987, 591] on button "Continue" at bounding box center [1037, 611] width 249 height 43
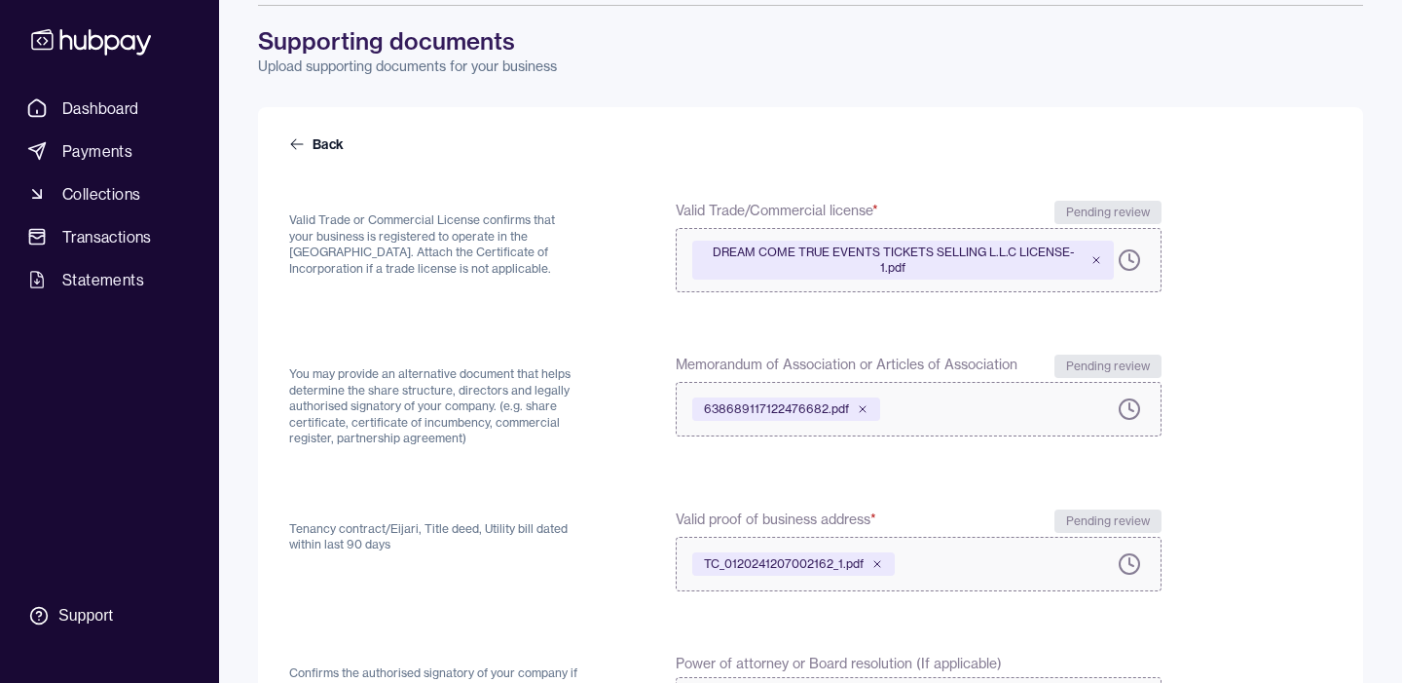
scroll to position [66, 0]
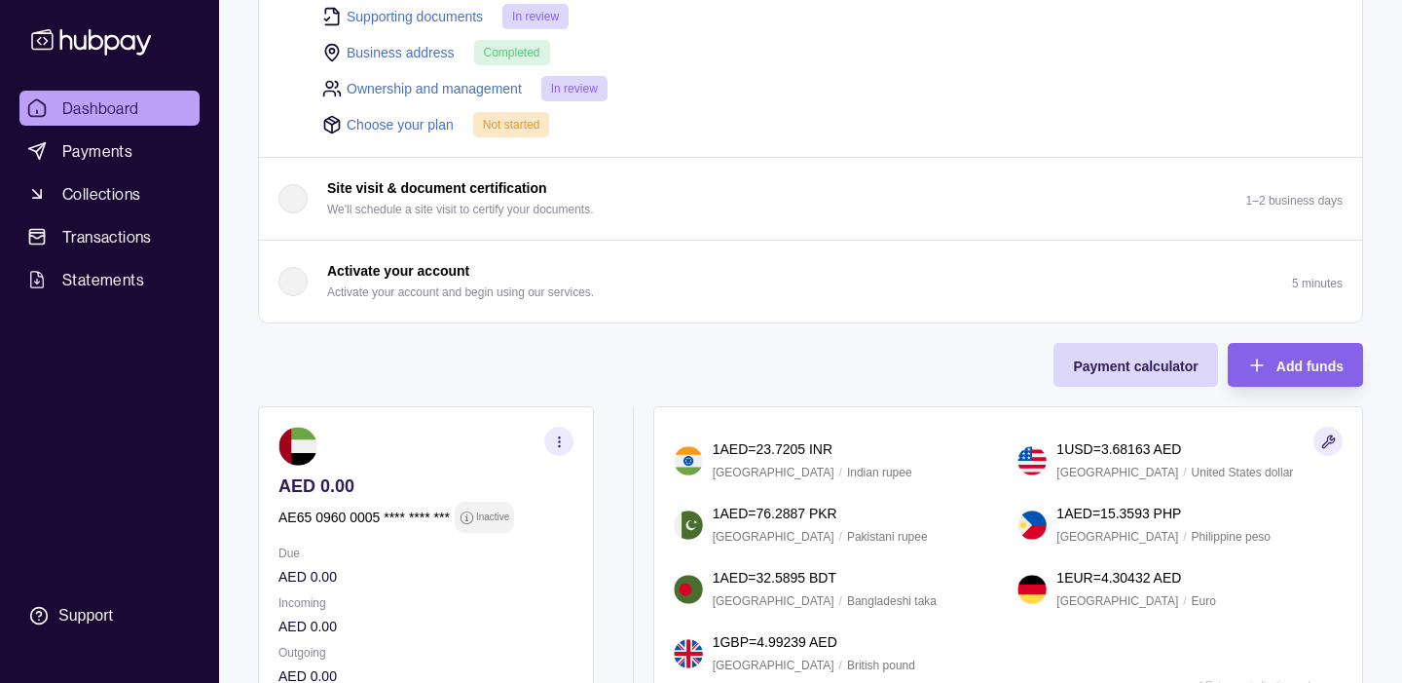
scroll to position [354, 0]
